Goal: Task Accomplishment & Management: Manage account settings

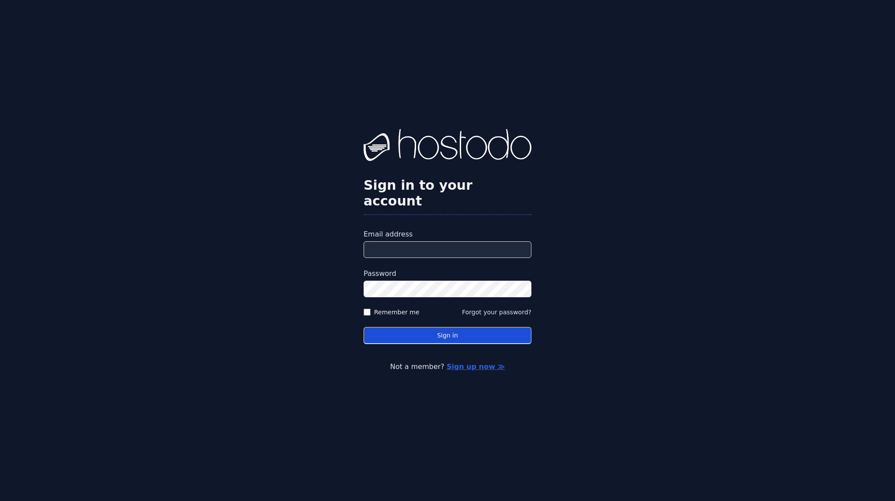
type input "**********"
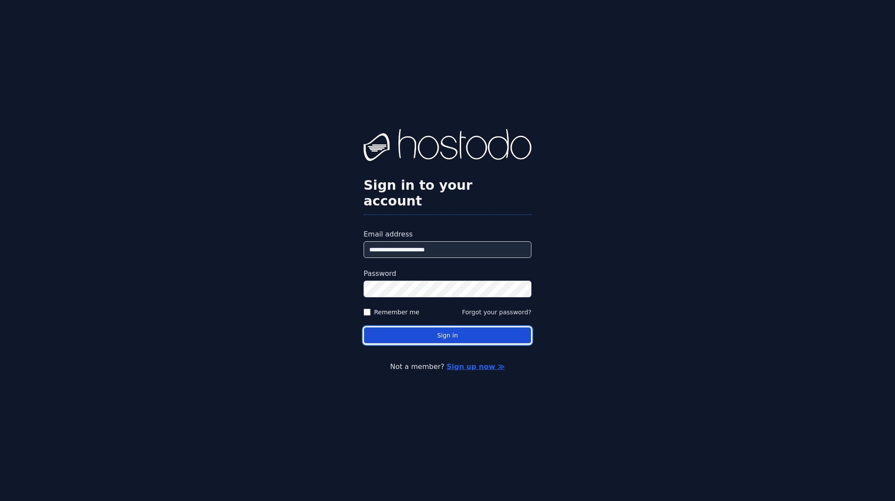
click at [436, 330] on button "Sign in" at bounding box center [448, 335] width 168 height 17
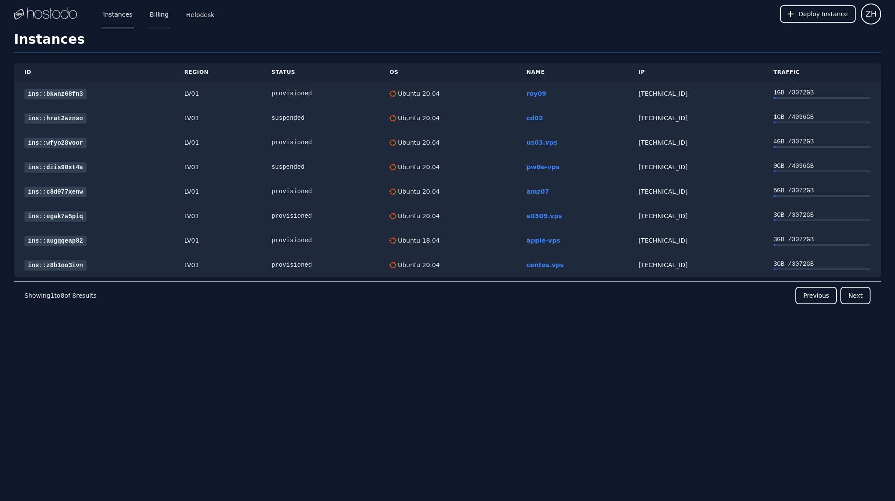
click at [160, 16] on link "Billing" at bounding box center [159, 14] width 22 height 29
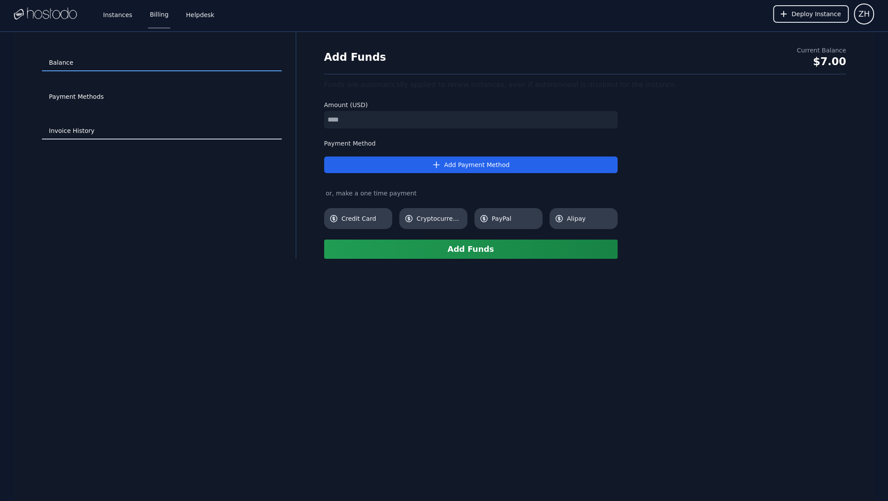
click at [76, 125] on link "Invoice History" at bounding box center [162, 131] width 240 height 17
